Goal: Information Seeking & Learning: Find specific fact

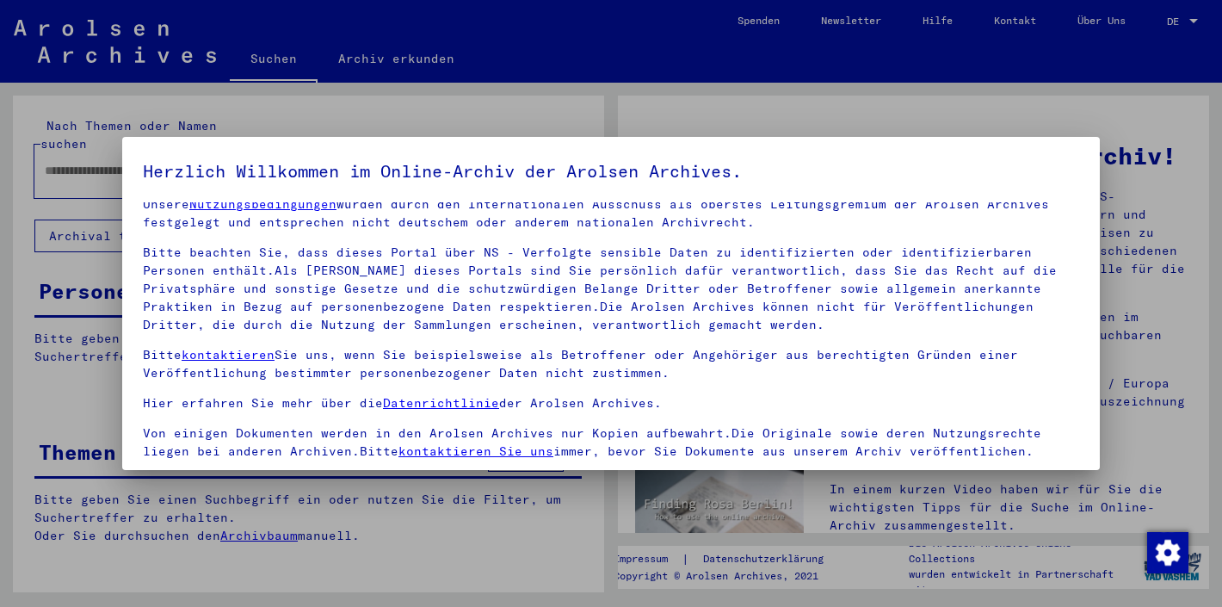
scroll to position [19, 0]
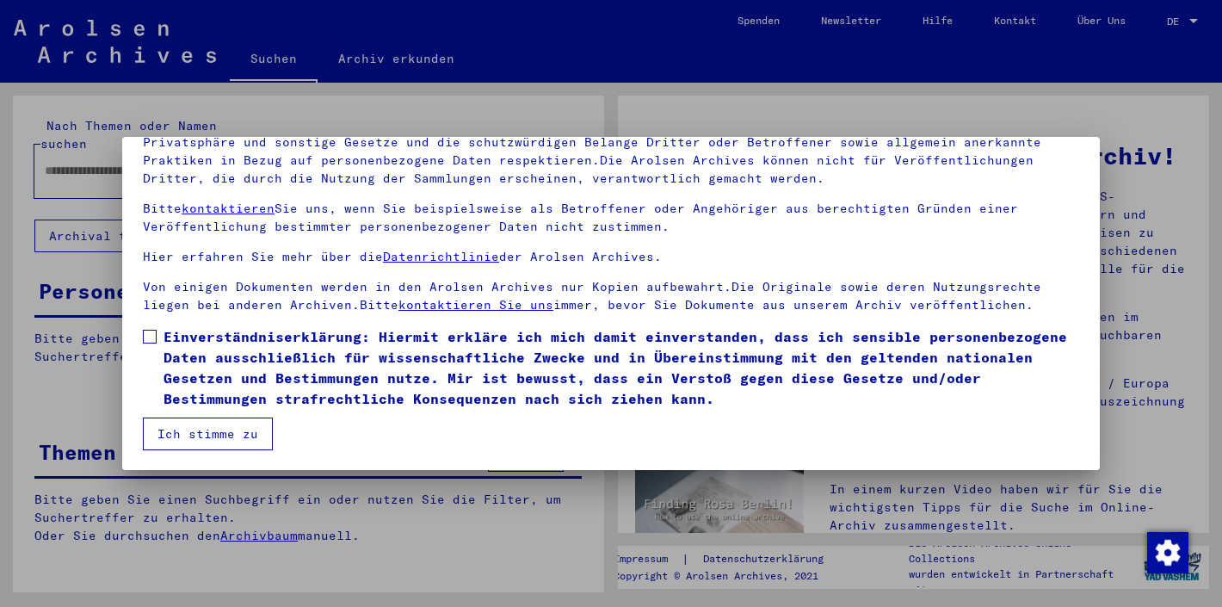
click at [209, 353] on span "Einverständniserklärung: Hiermit erkläre ich mich damit einverstanden, dass ich…" at bounding box center [622, 367] width 916 height 83
click at [194, 441] on button "Ich stimme zu" at bounding box center [208, 433] width 130 height 33
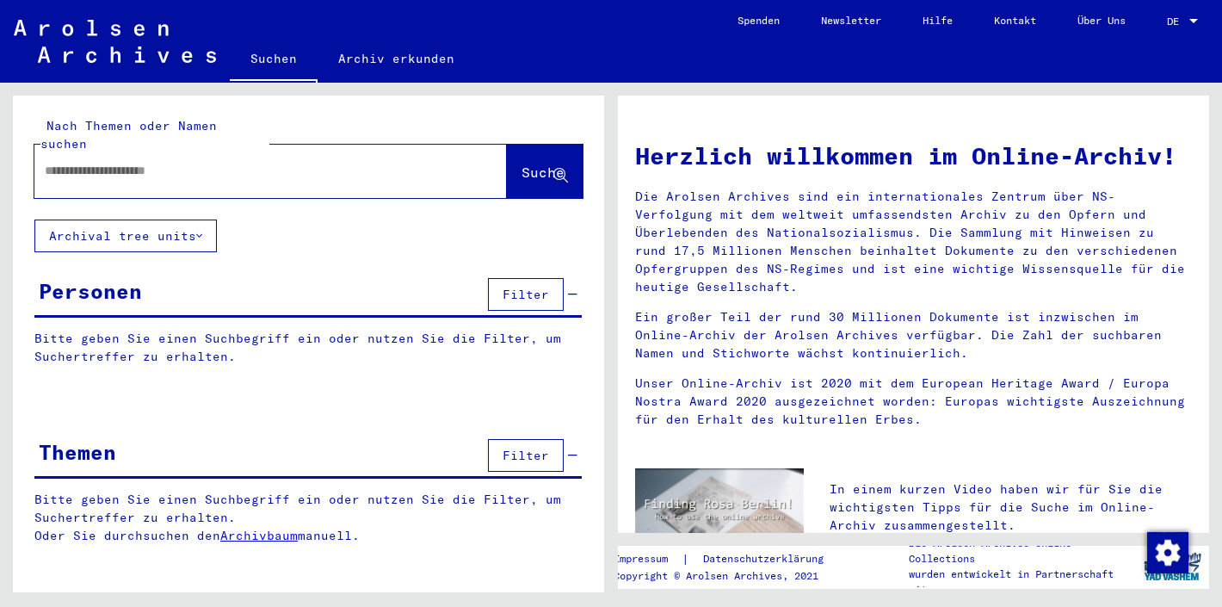
click at [195, 162] on input "text" at bounding box center [250, 171] width 411 height 18
type input "*******"
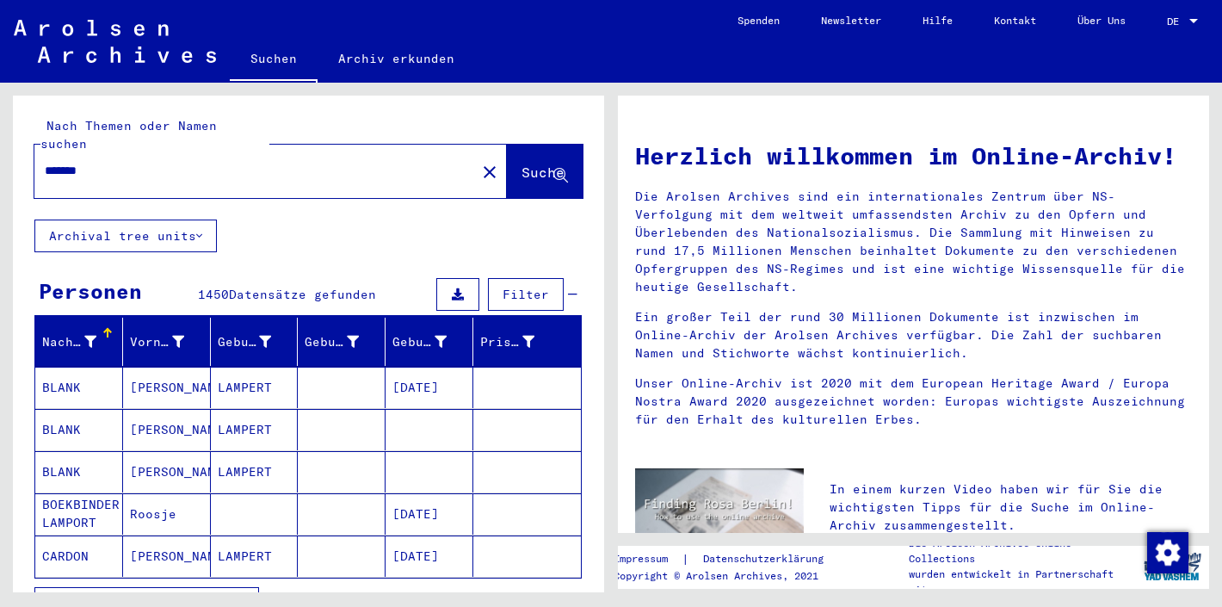
scroll to position [96, 0]
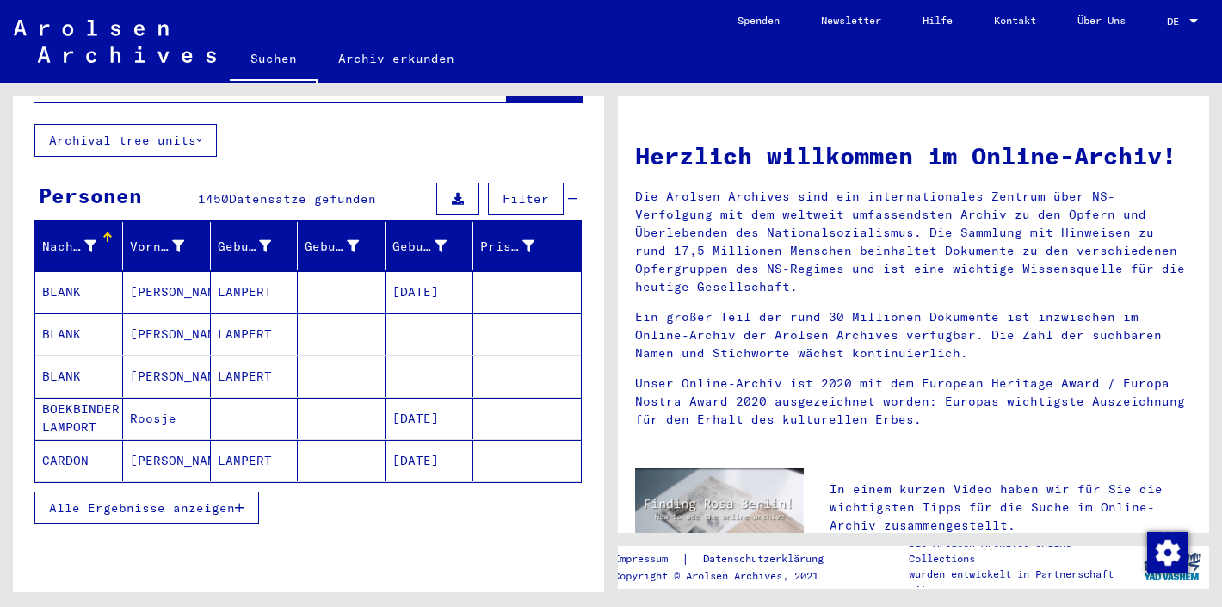
click at [142, 500] on span "Alle Ergebnisse anzeigen" at bounding box center [142, 507] width 186 height 15
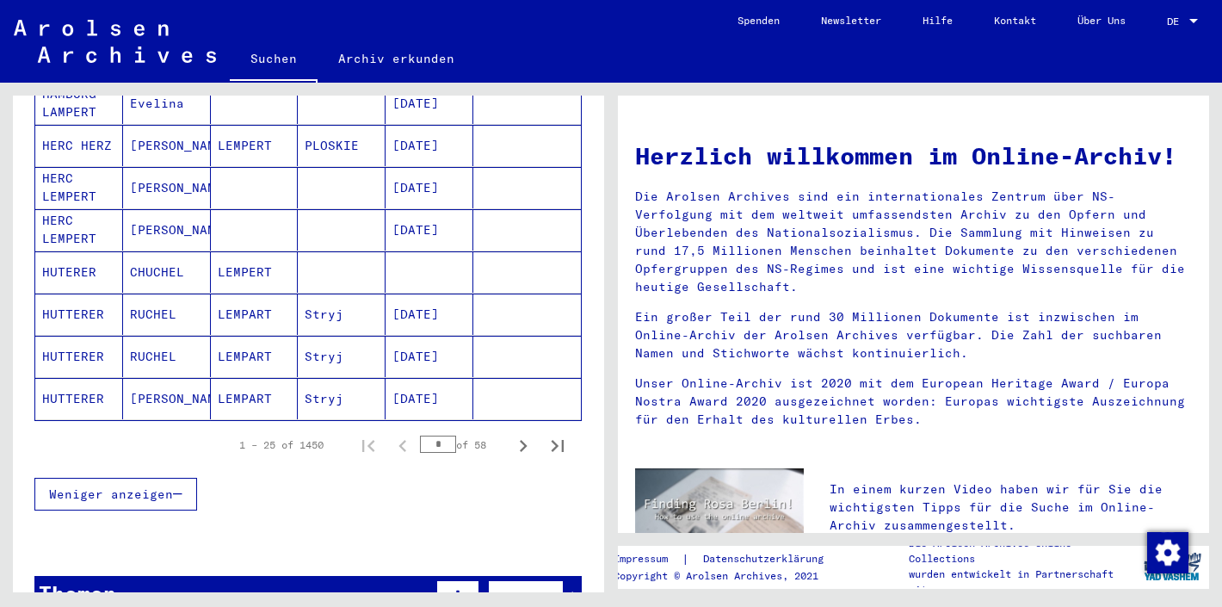
scroll to position [1007, 0]
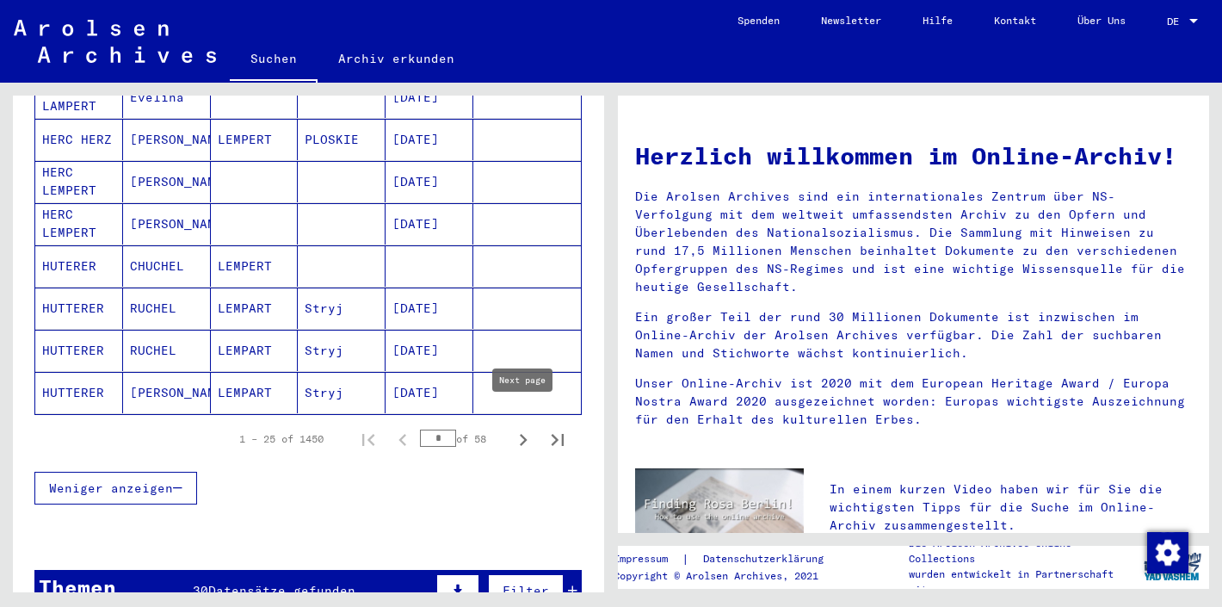
click at [529, 428] on icon "Next page" at bounding box center [523, 440] width 24 height 24
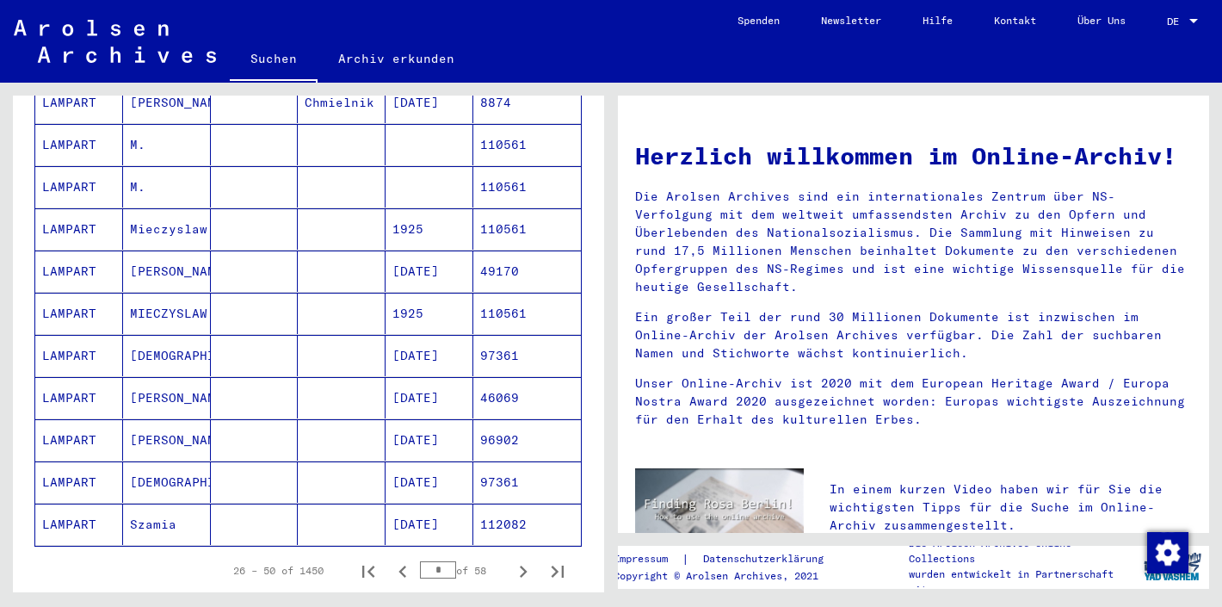
scroll to position [883, 0]
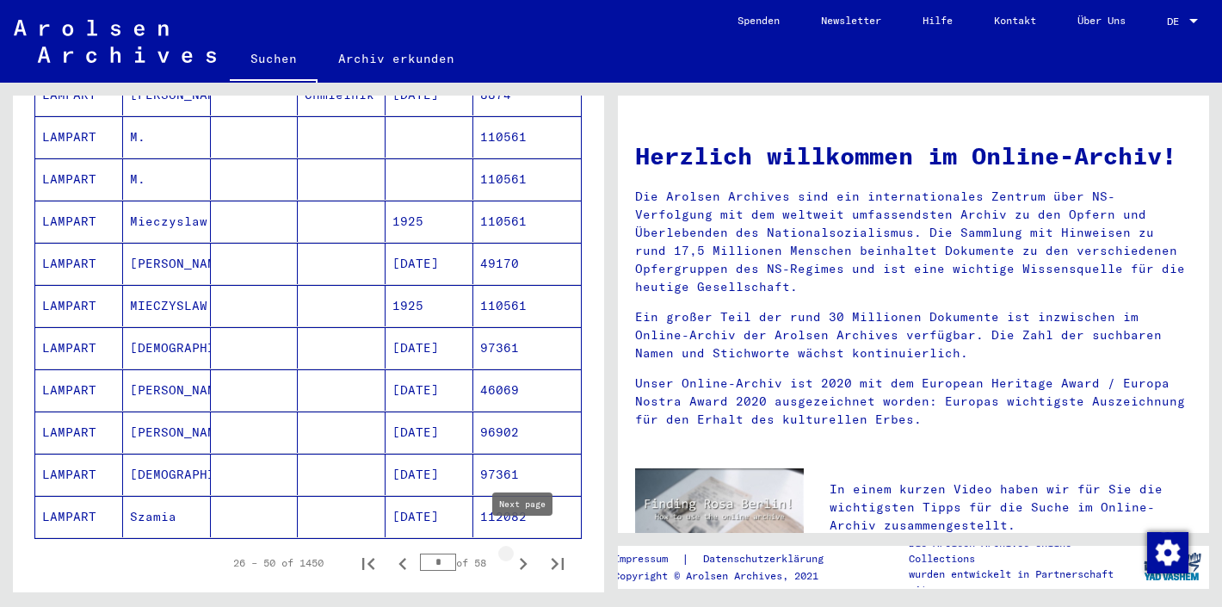
click at [514, 552] on icon "Next page" at bounding box center [523, 564] width 24 height 24
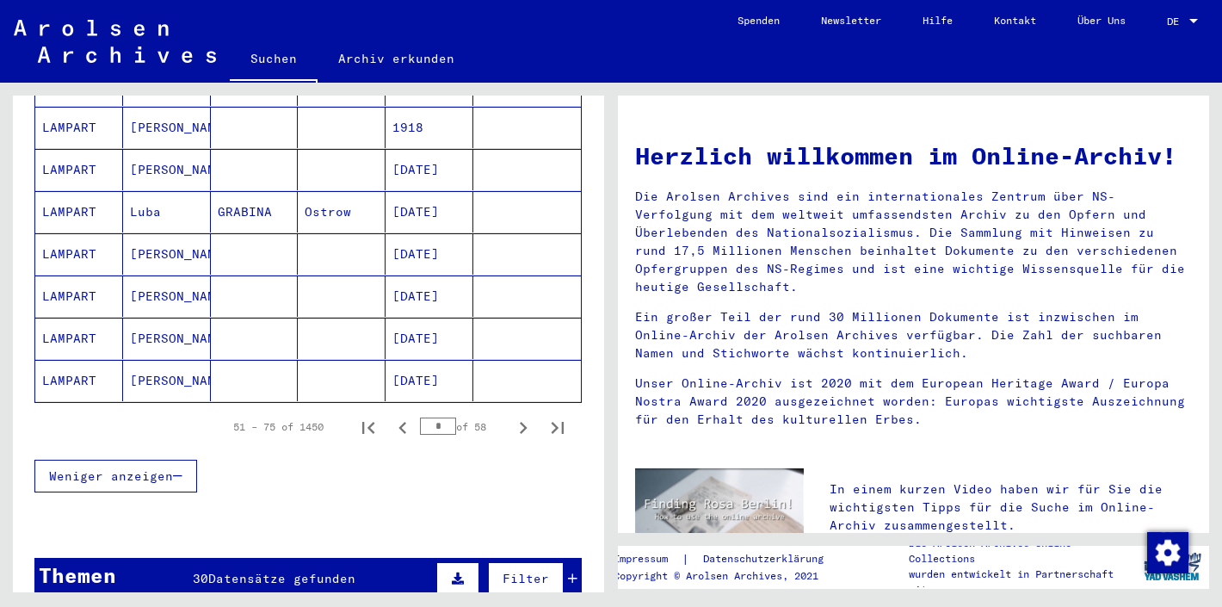
scroll to position [1030, 0]
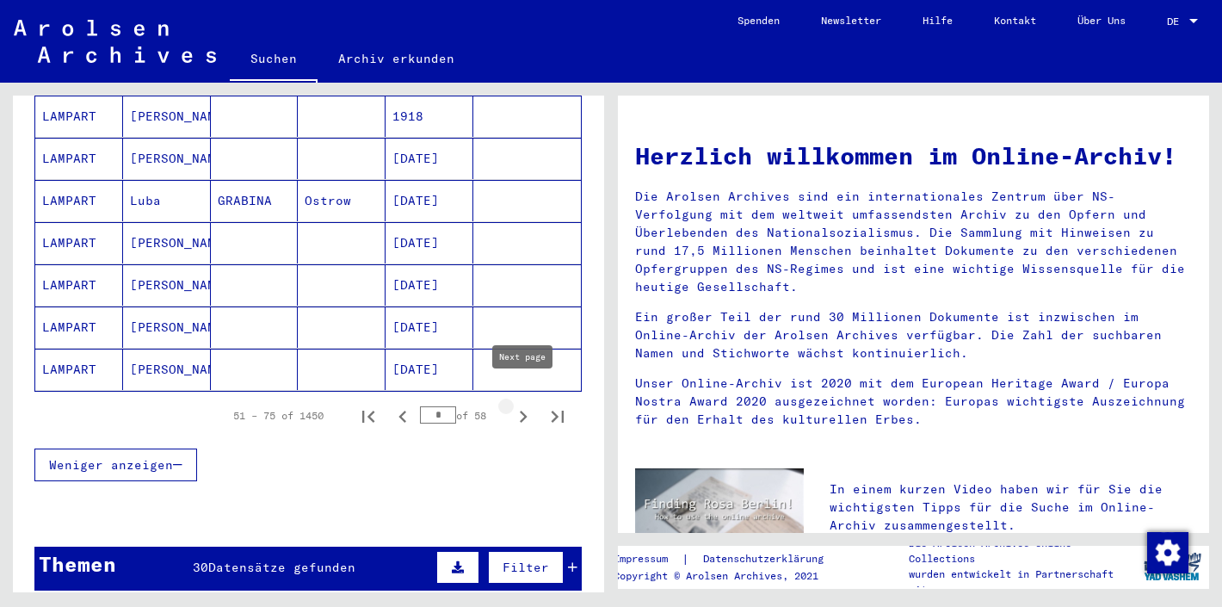
click at [524, 405] on icon "Next page" at bounding box center [523, 417] width 24 height 24
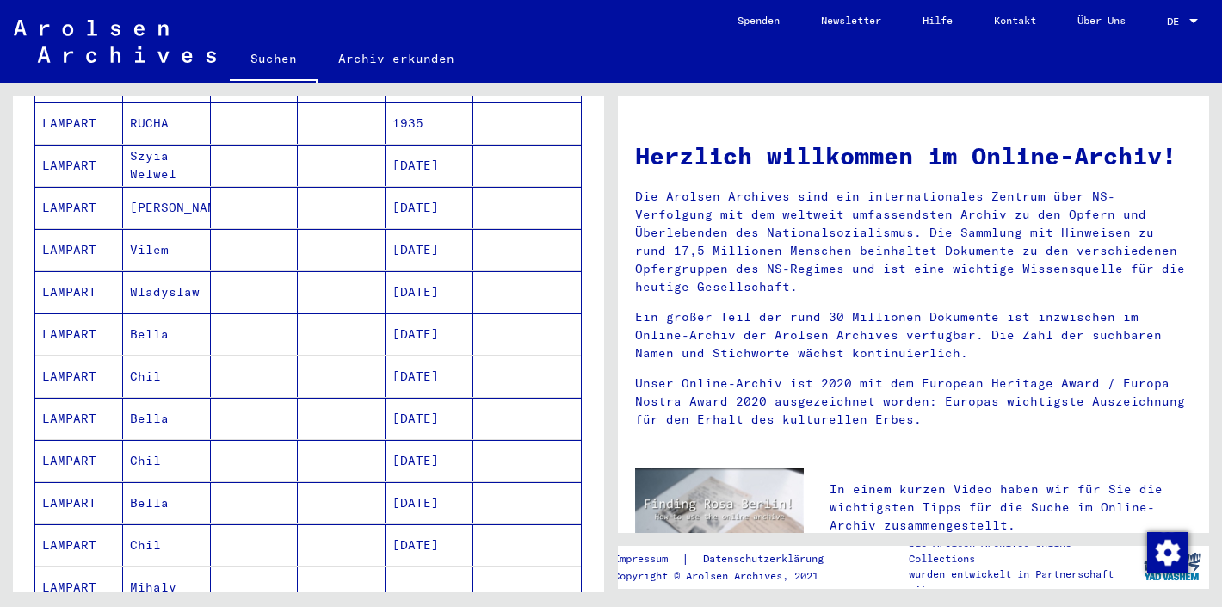
scroll to position [895, 0]
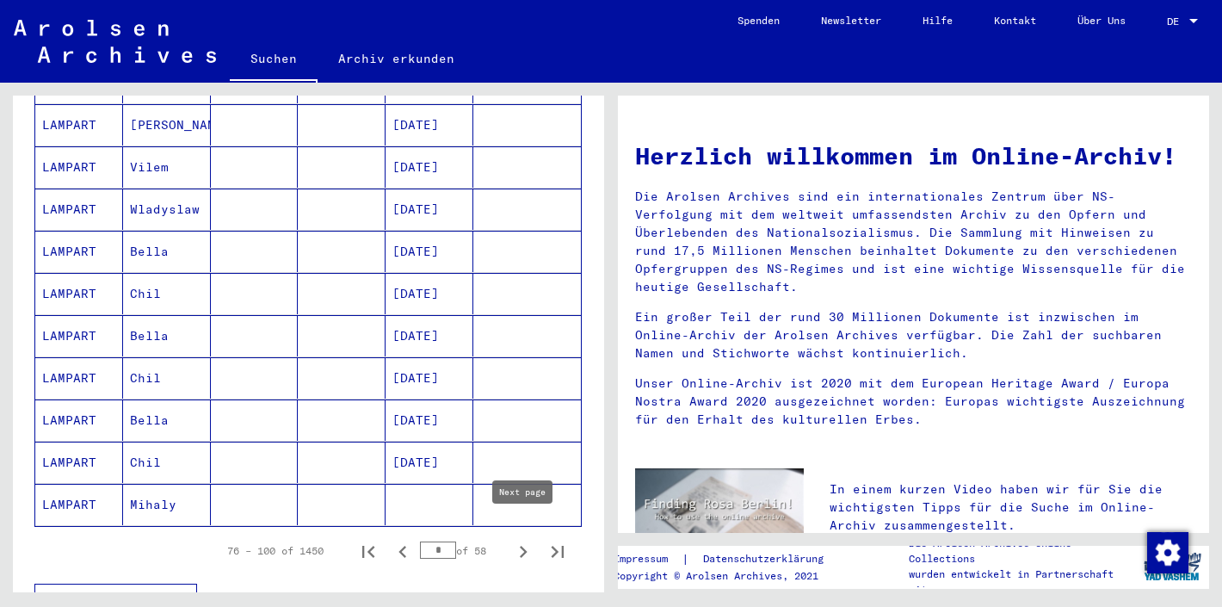
click at [520, 540] on icon "Next page" at bounding box center [523, 552] width 24 height 24
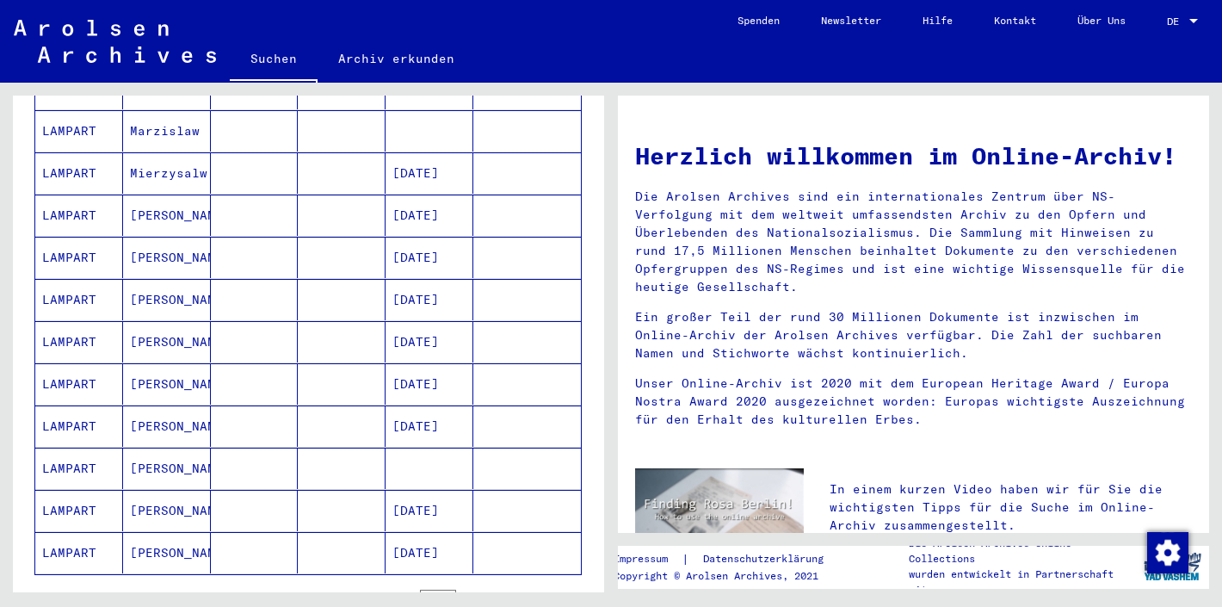
scroll to position [1216, 0]
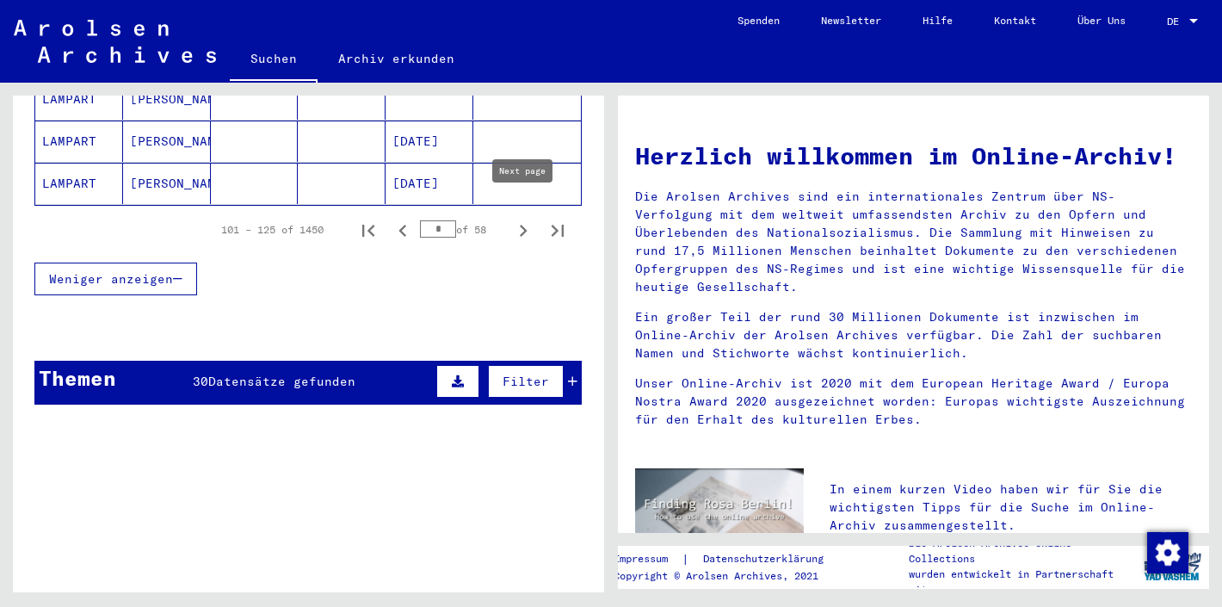
click at [512, 219] on icon "Next page" at bounding box center [523, 231] width 24 height 24
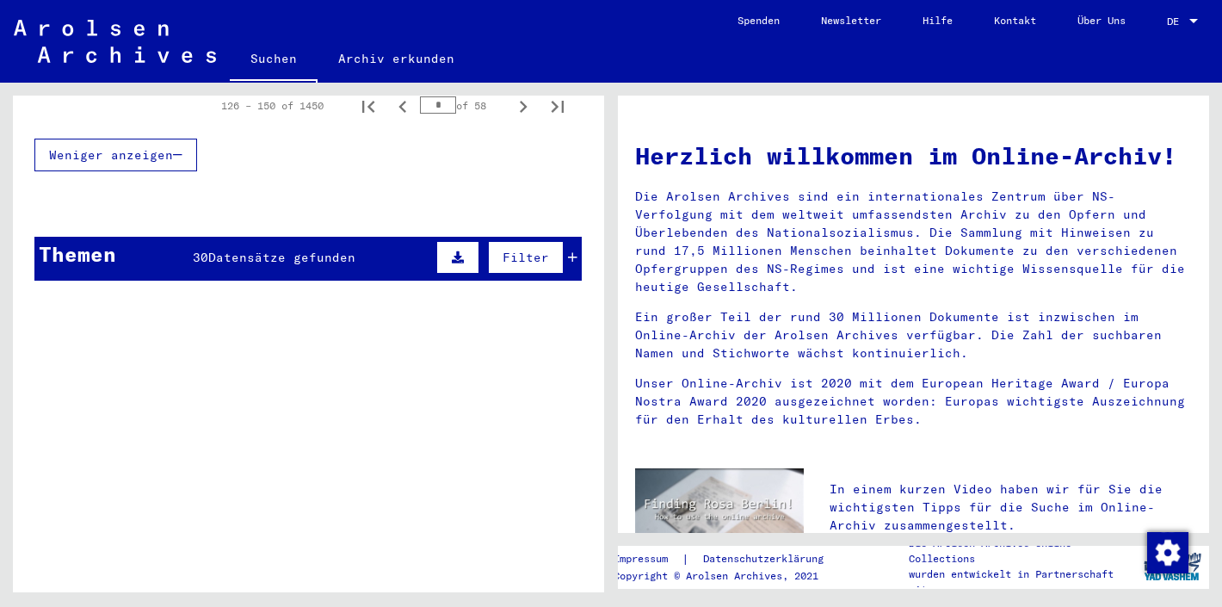
scroll to position [1048, 0]
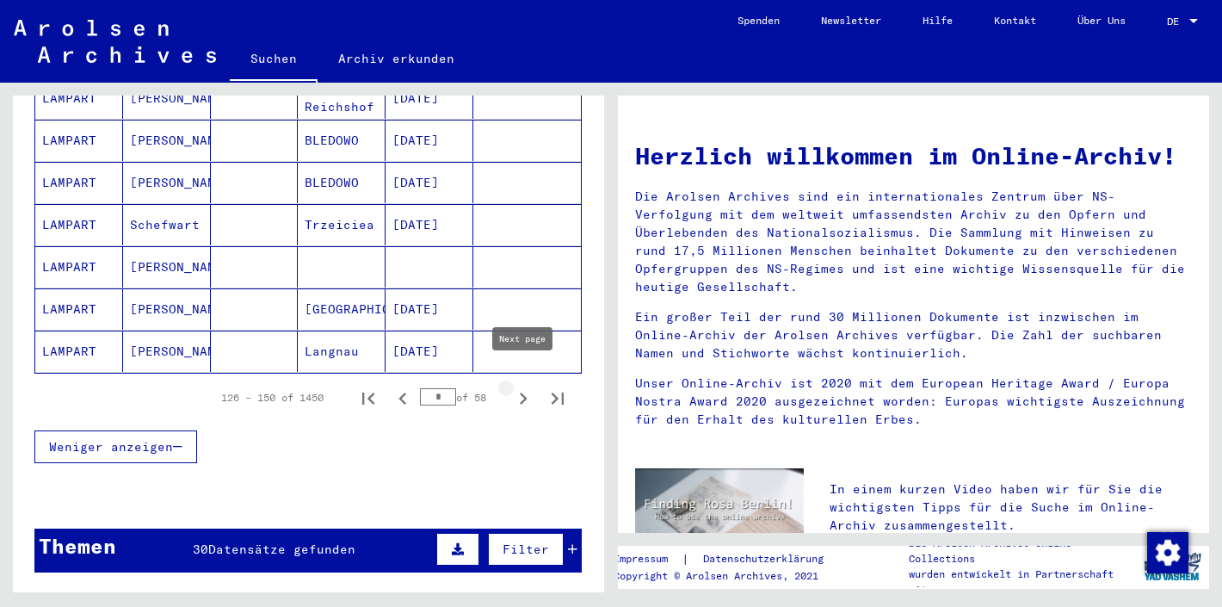
click at [518, 380] on button "Next page" at bounding box center [523, 397] width 34 height 34
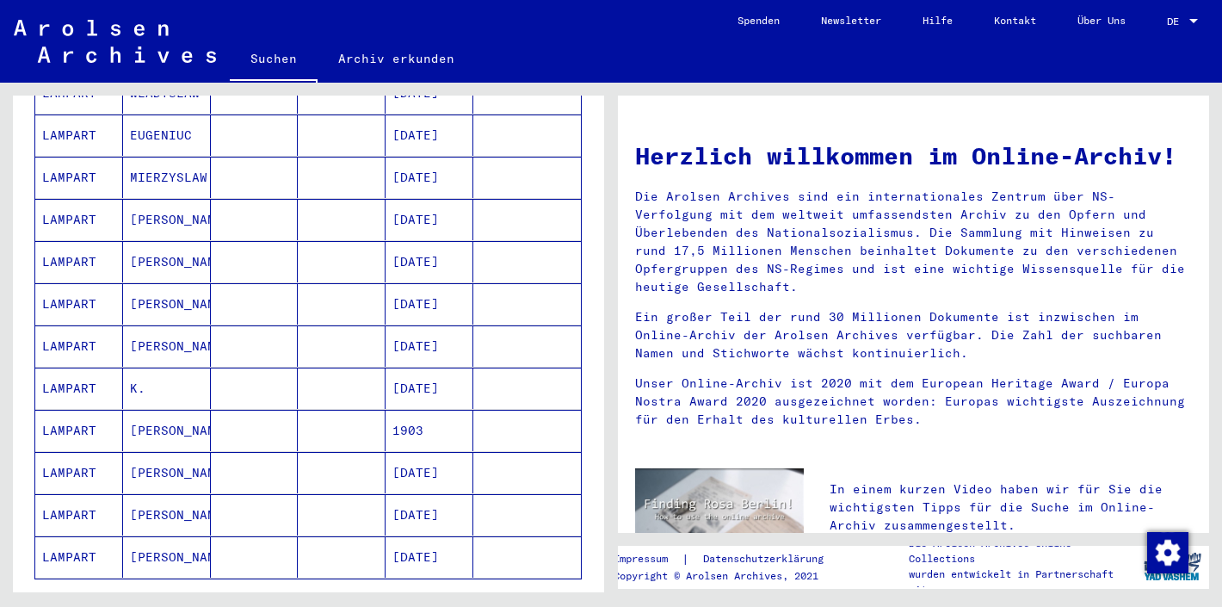
scroll to position [1013, 0]
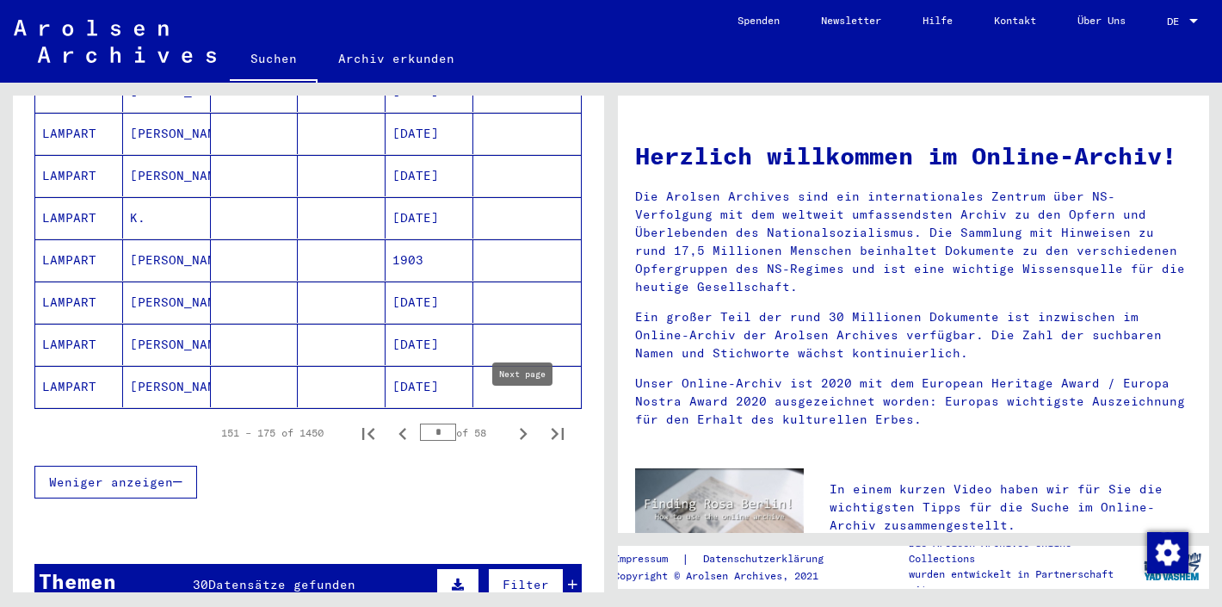
click at [507, 416] on button "Next page" at bounding box center [523, 433] width 34 height 34
type input "*"
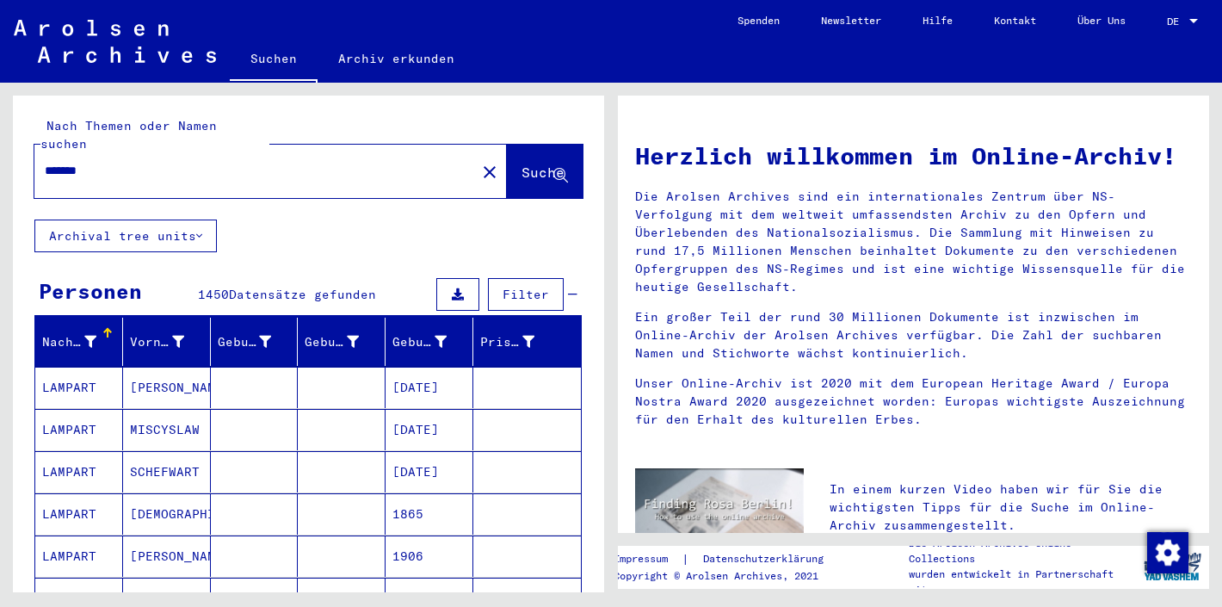
scroll to position [0, 0]
click at [211, 162] on input "*******" at bounding box center [250, 171] width 411 height 18
type input "**********"
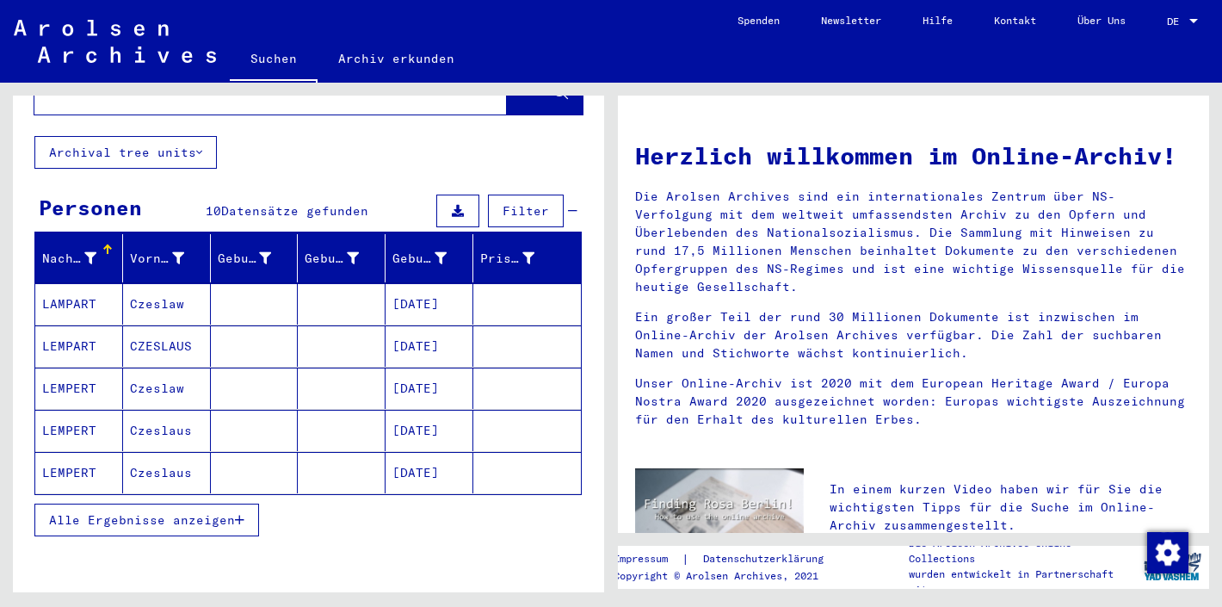
click at [203, 504] on button "Alle Ergebnisse anzeigen" at bounding box center [146, 520] width 225 height 33
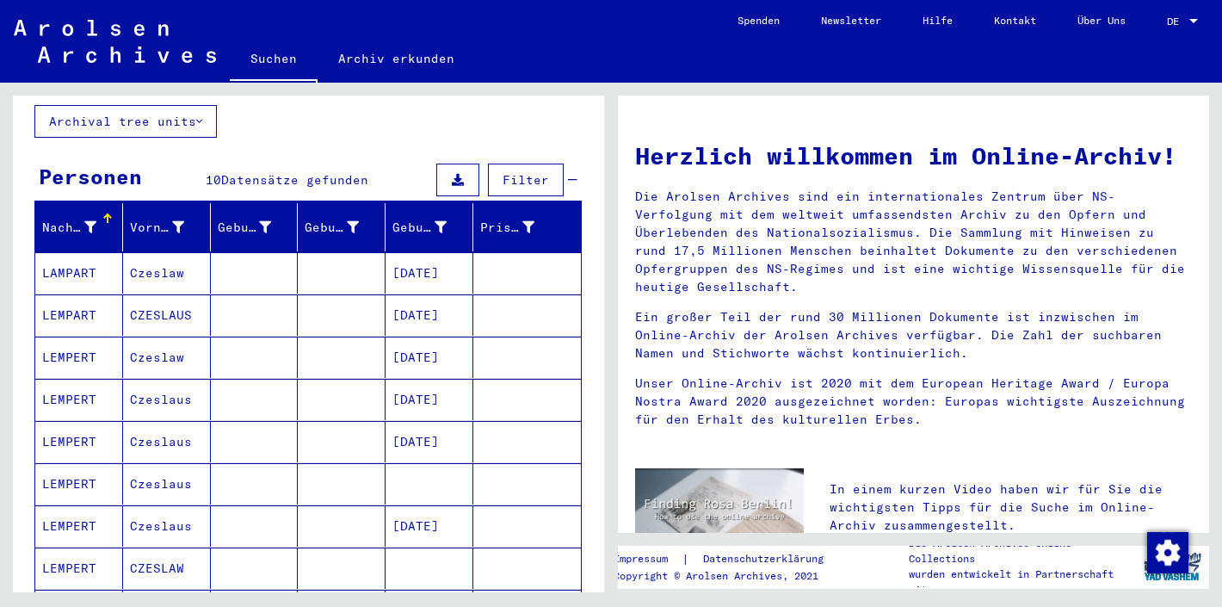
scroll to position [116, 0]
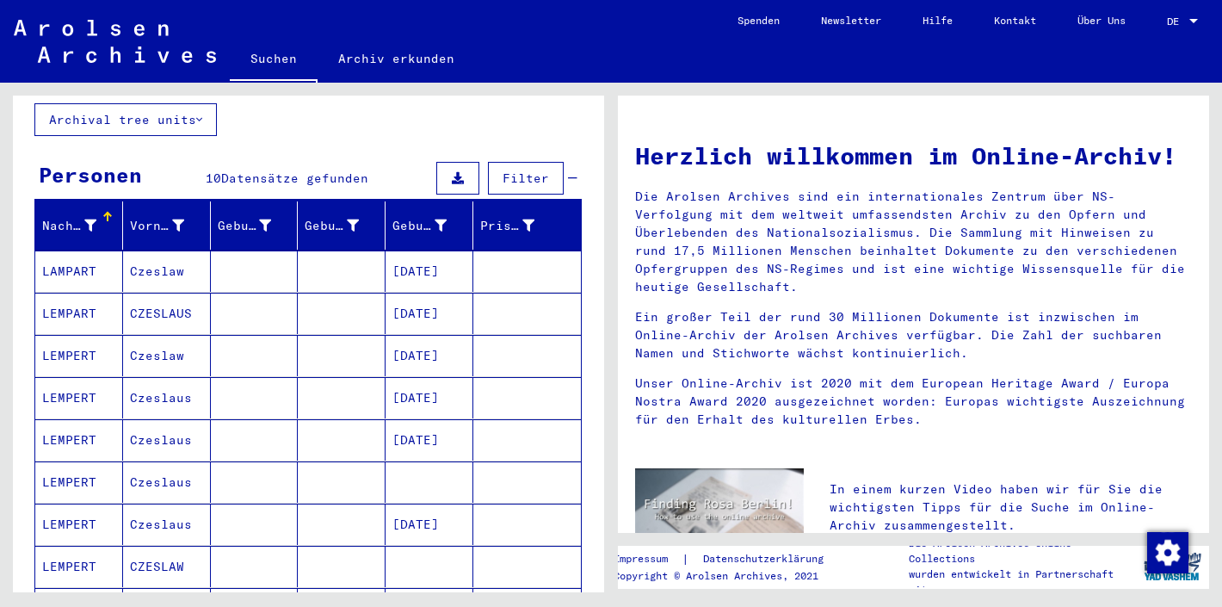
click at [300, 461] on mat-cell at bounding box center [342, 481] width 88 height 41
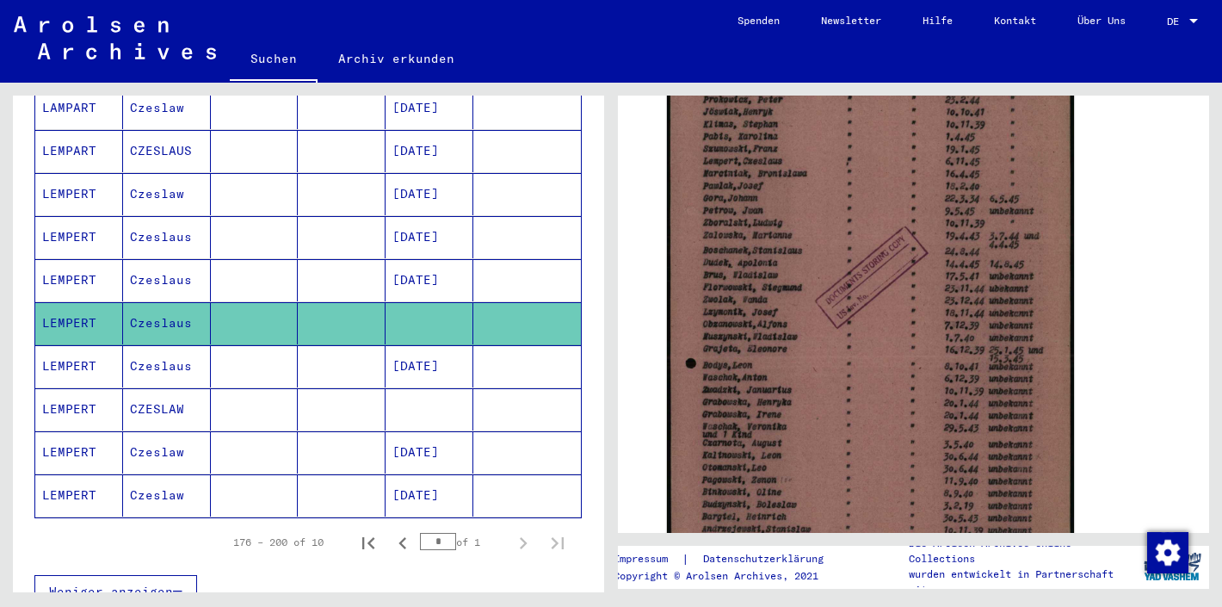
scroll to position [297, 0]
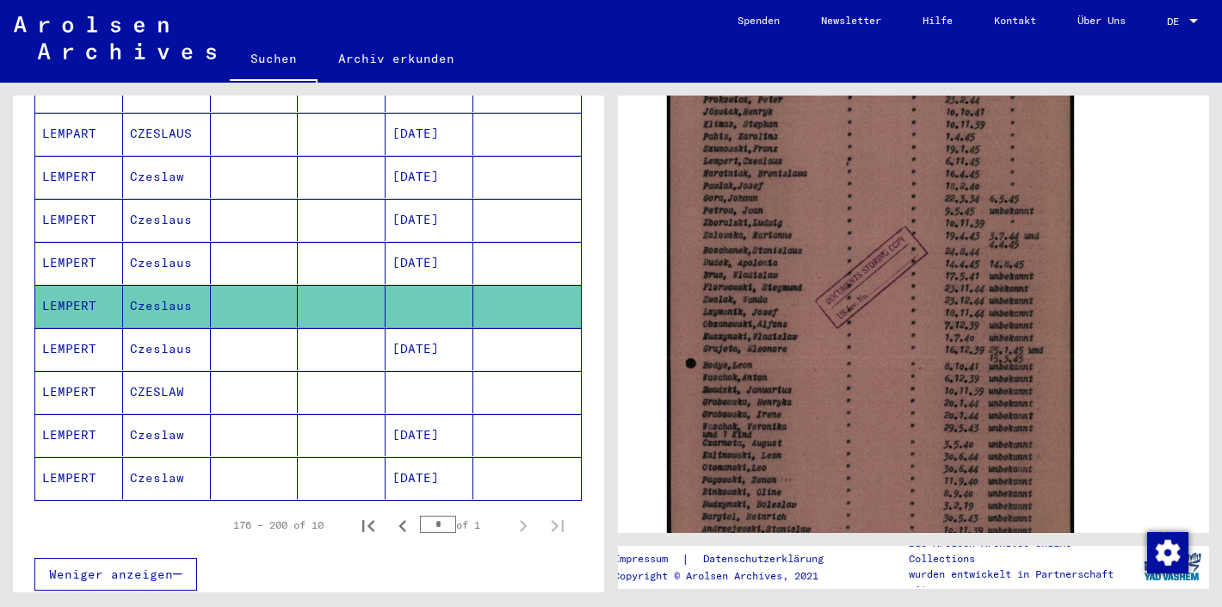
click at [426, 371] on mat-cell at bounding box center [430, 392] width 88 height 42
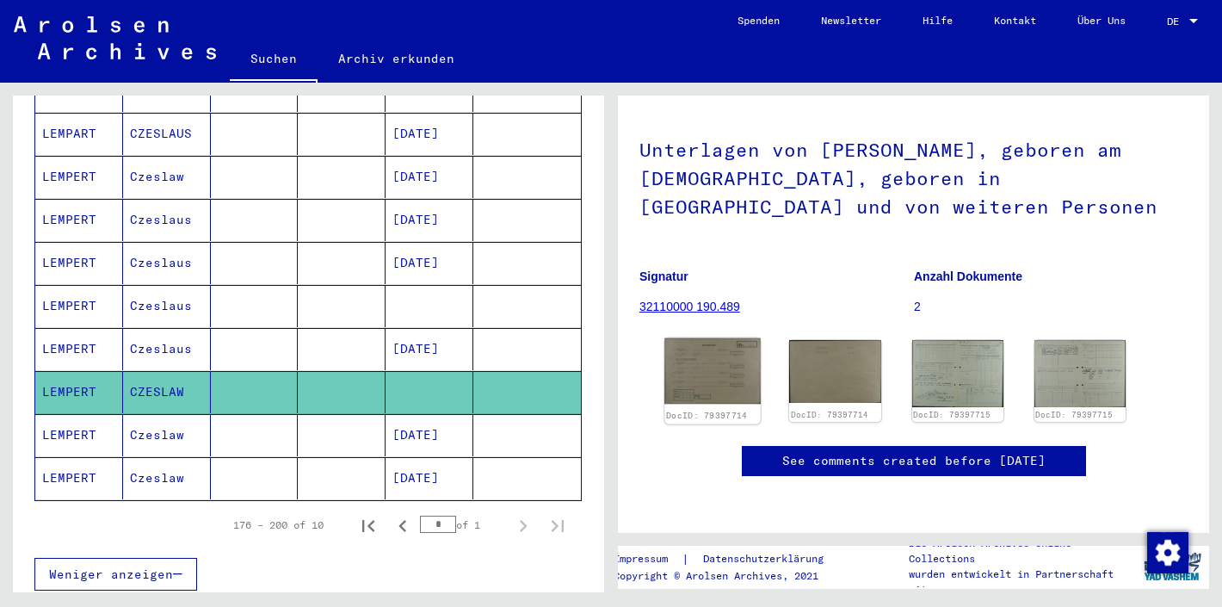
click at [731, 338] on img at bounding box center [713, 371] width 96 height 66
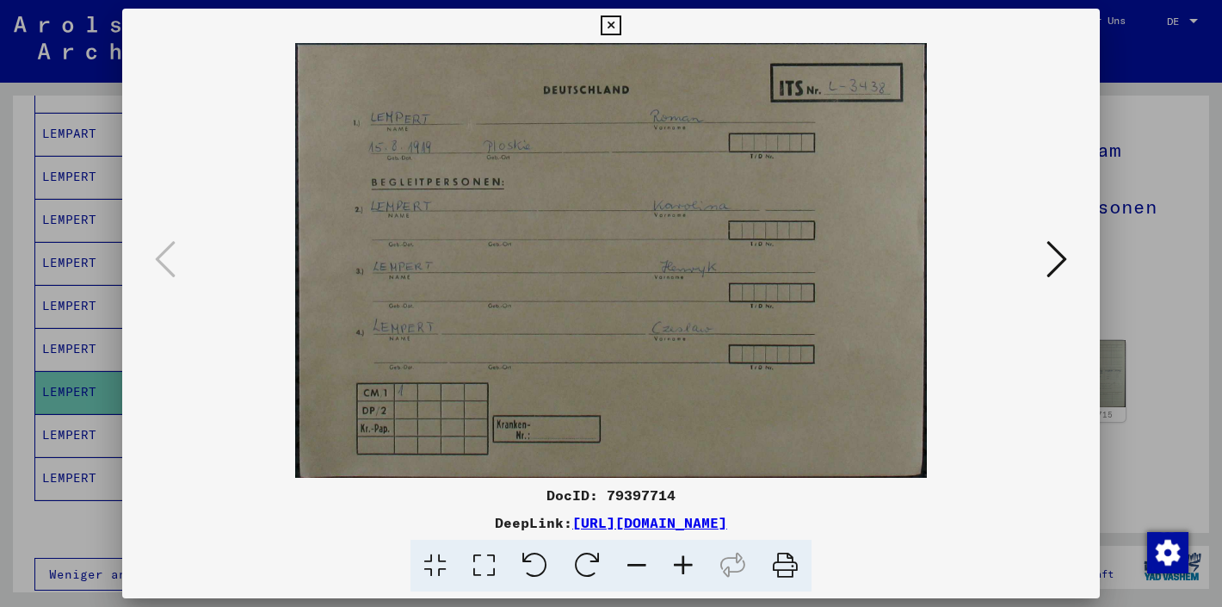
click at [1063, 265] on icon at bounding box center [1057, 258] width 21 height 41
